Goal: Information Seeking & Learning: Learn about a topic

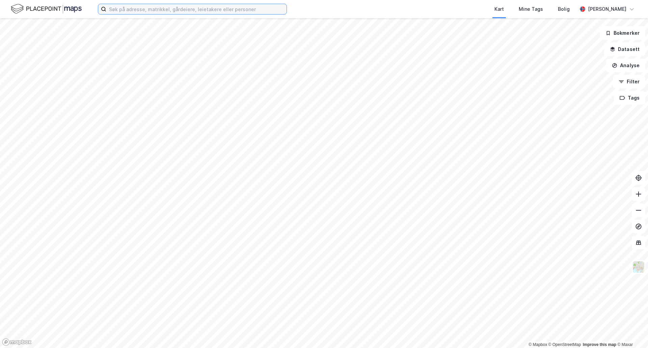
click at [153, 5] on input at bounding box center [196, 9] width 180 height 10
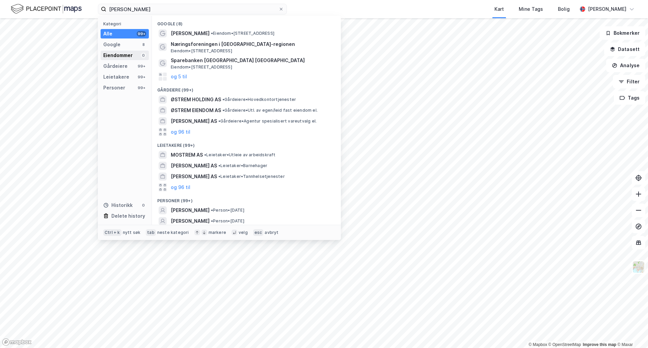
click at [136, 59] on div "Eiendommer 0" at bounding box center [125, 55] width 48 height 9
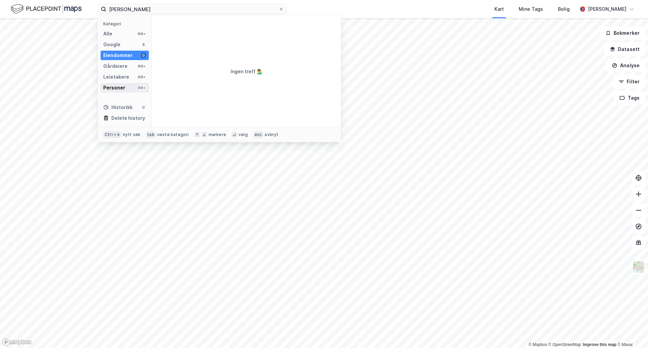
click at [129, 84] on div "Personer 99+" at bounding box center [125, 87] width 48 height 9
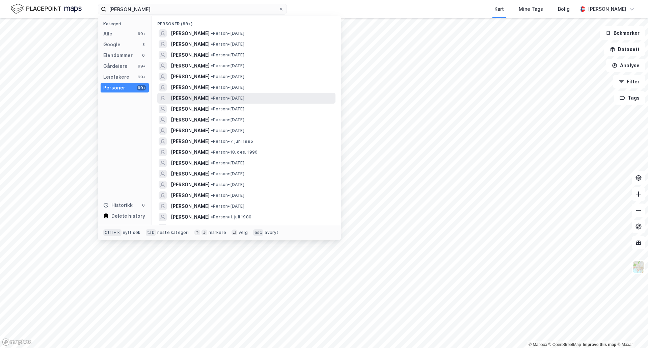
click at [207, 96] on span "[PERSON_NAME]" at bounding box center [190, 98] width 39 height 8
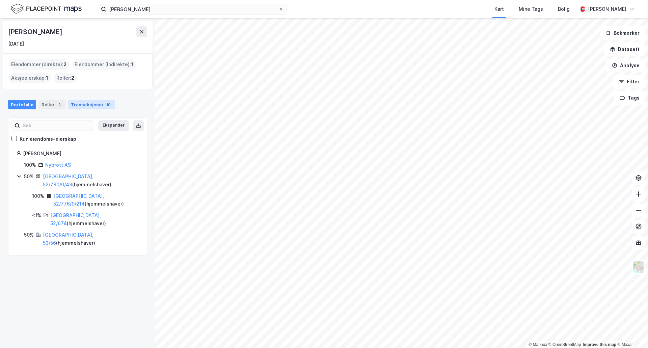
click at [87, 106] on div "Transaksjoner 10" at bounding box center [91, 104] width 47 height 9
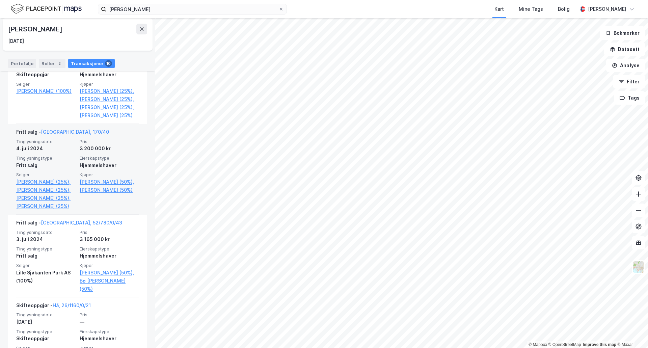
scroll to position [203, 0]
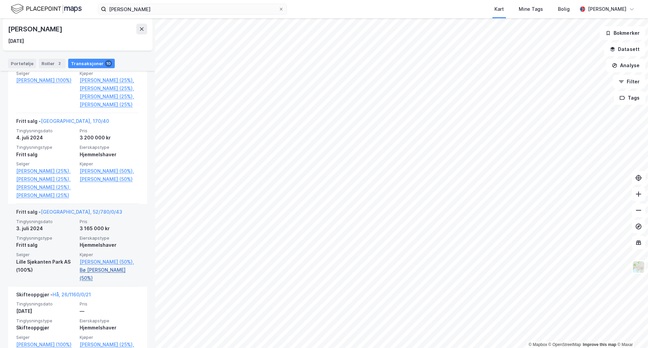
click at [92, 282] on link "Bø [PERSON_NAME] (50%)" at bounding box center [109, 274] width 59 height 16
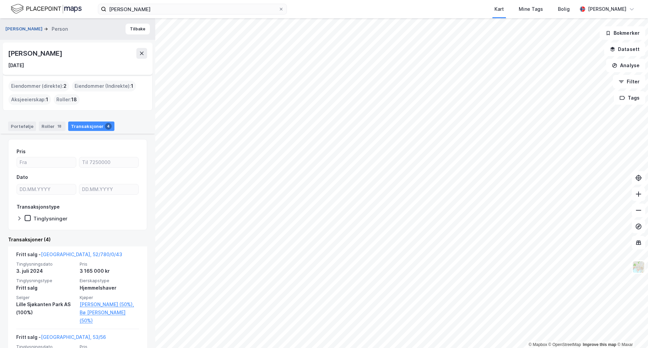
click at [44, 30] on button "[PERSON_NAME]" at bounding box center [24, 29] width 38 height 7
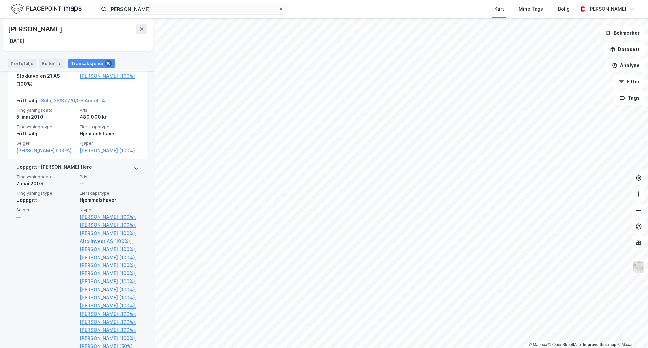
scroll to position [874, 0]
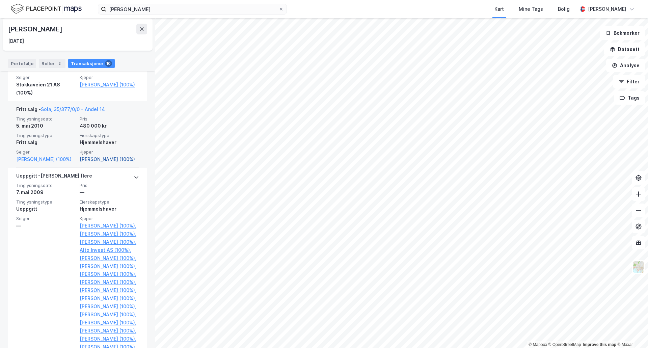
click at [103, 163] on link "[PERSON_NAME] (100%)" at bounding box center [109, 159] width 59 height 8
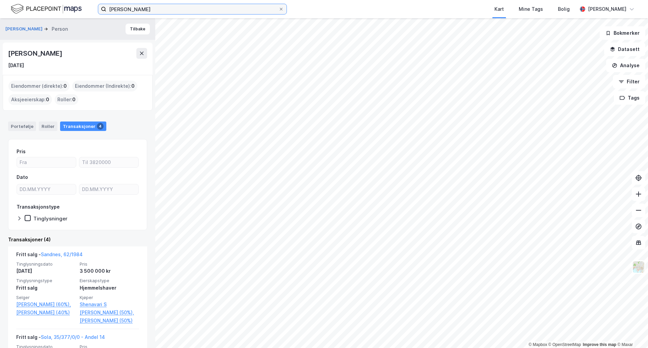
click at [123, 6] on input "[PERSON_NAME]" at bounding box center [192, 9] width 172 height 10
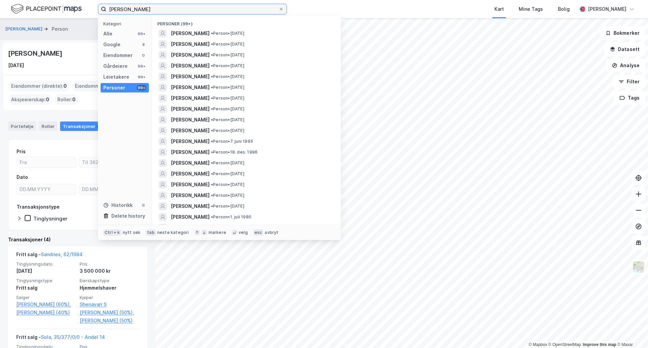
click at [123, 6] on input "[PERSON_NAME]" at bounding box center [192, 9] width 172 height 10
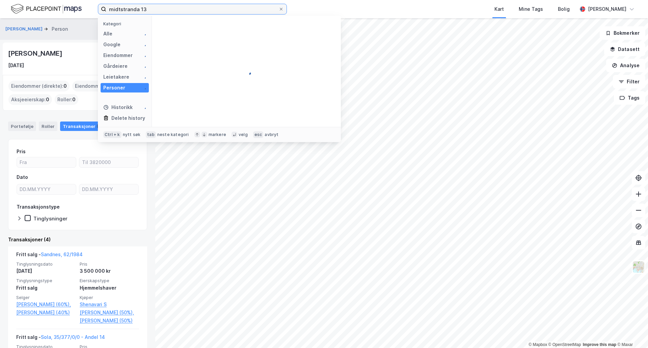
type input "midtstranda 13"
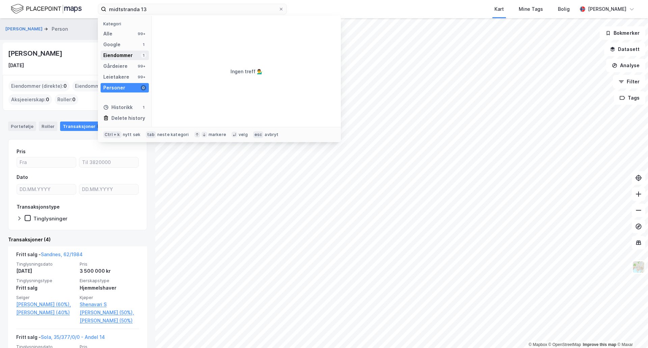
click at [128, 57] on div "Eiendommer" at bounding box center [117, 55] width 29 height 8
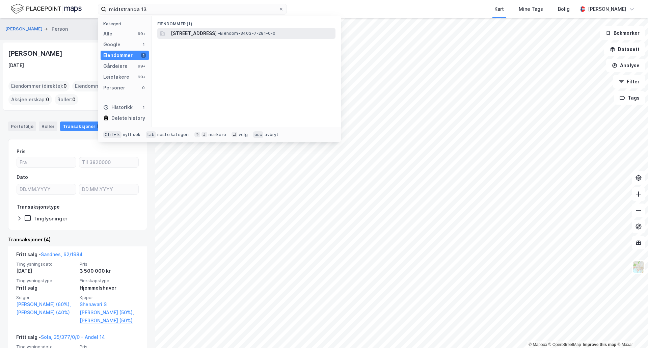
click at [184, 32] on span "[STREET_ADDRESS]" at bounding box center [194, 33] width 46 height 8
